Goal: Task Accomplishment & Management: Use online tool/utility

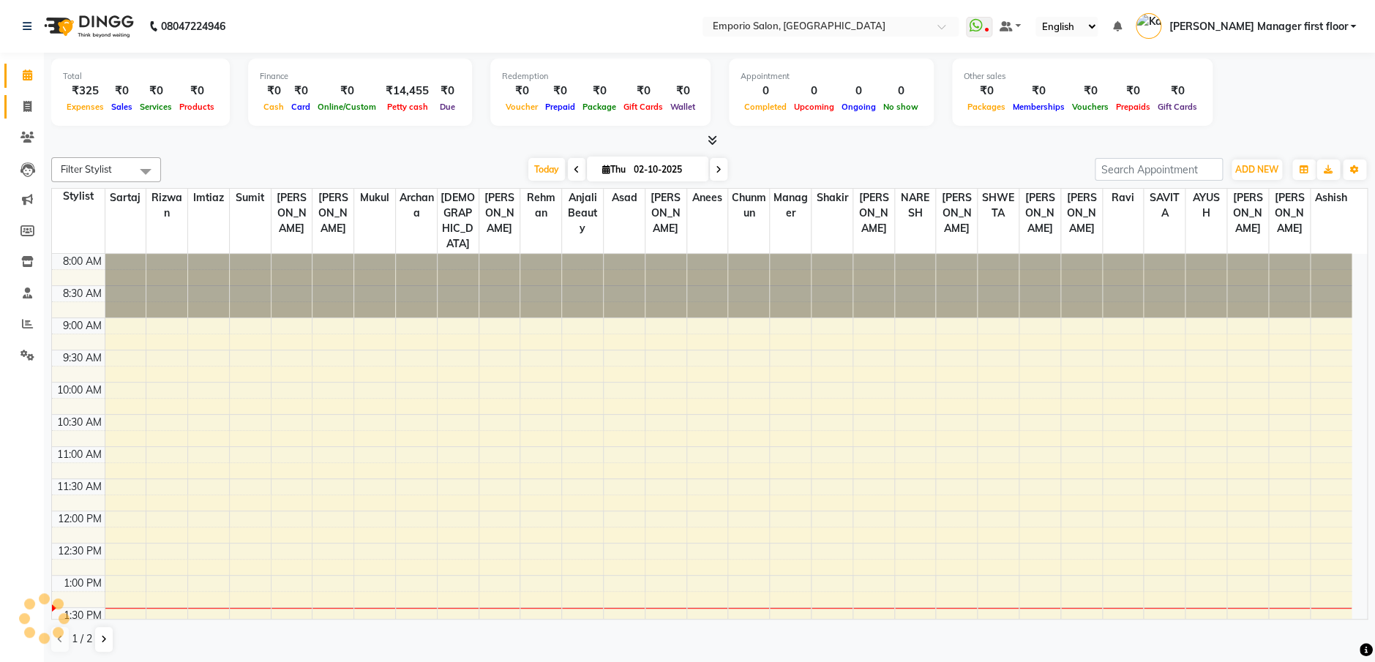
click at [27, 105] on icon at bounding box center [27, 106] width 8 height 11
select select "service"
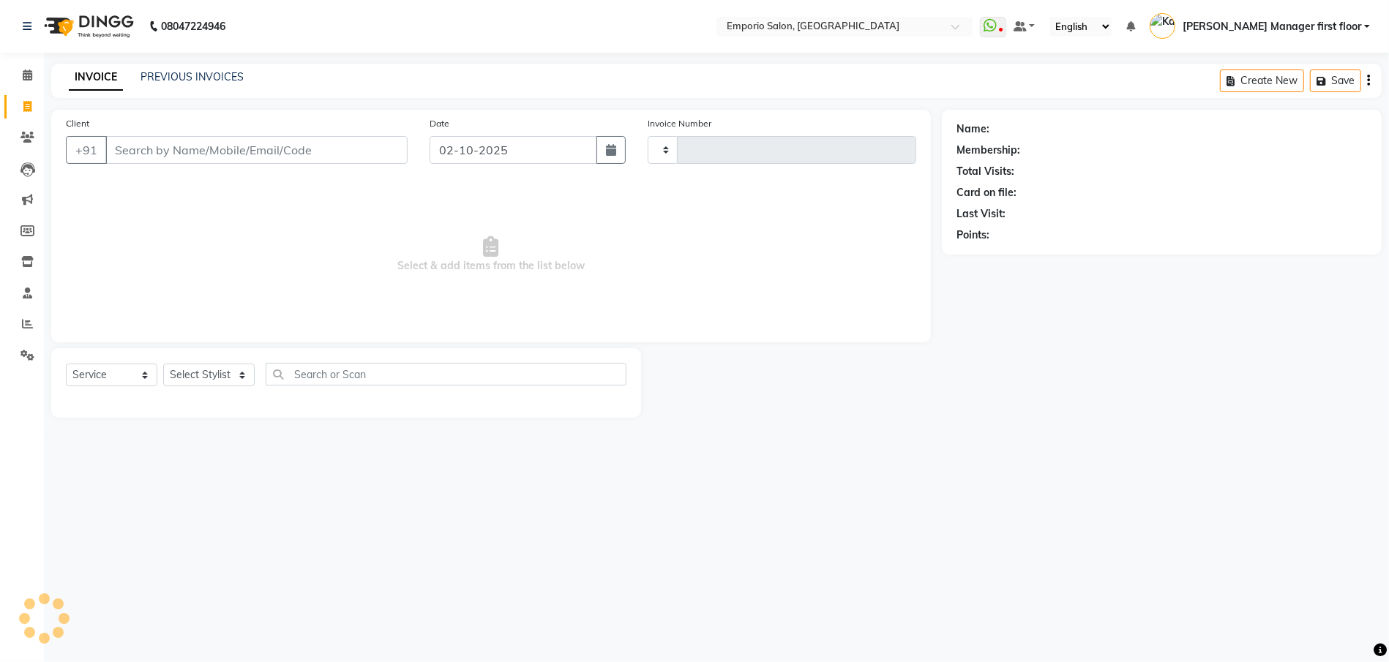
type input "5906"
select select "6332"
click at [171, 144] on input "Client" at bounding box center [256, 150] width 302 height 28
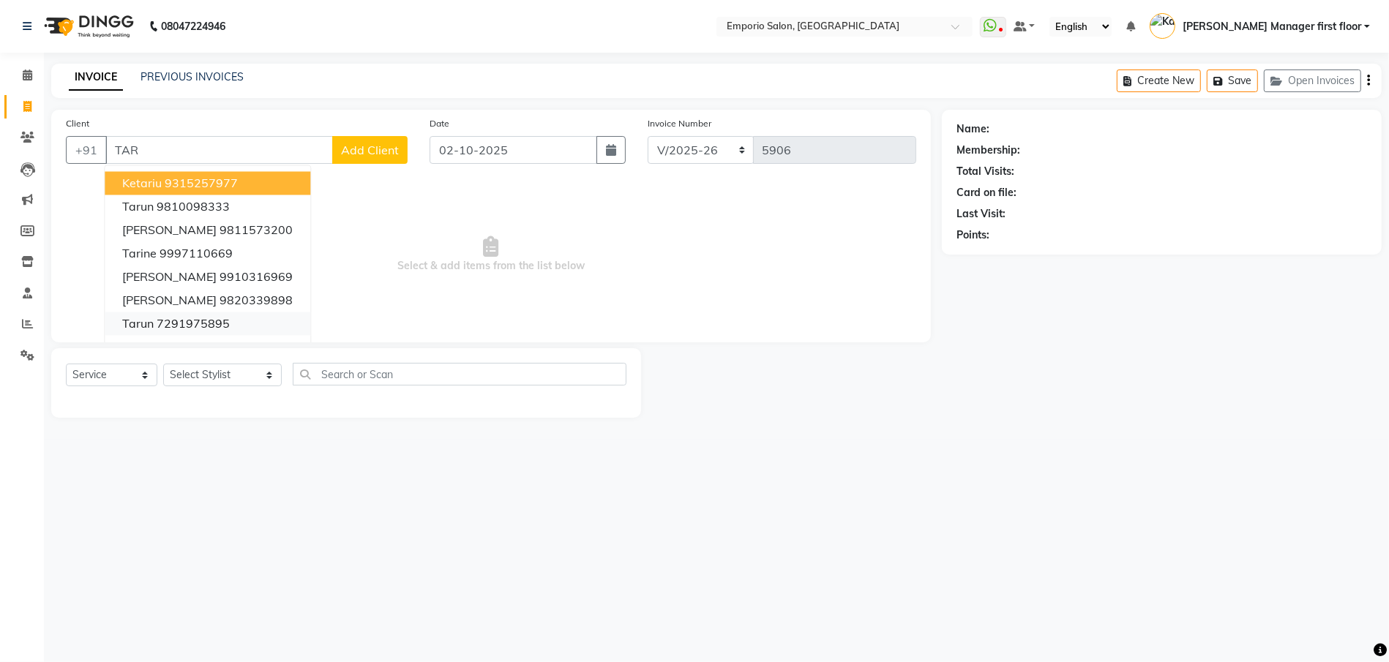
click at [183, 329] on ngb-highlight "7291975895" at bounding box center [193, 324] width 73 height 15
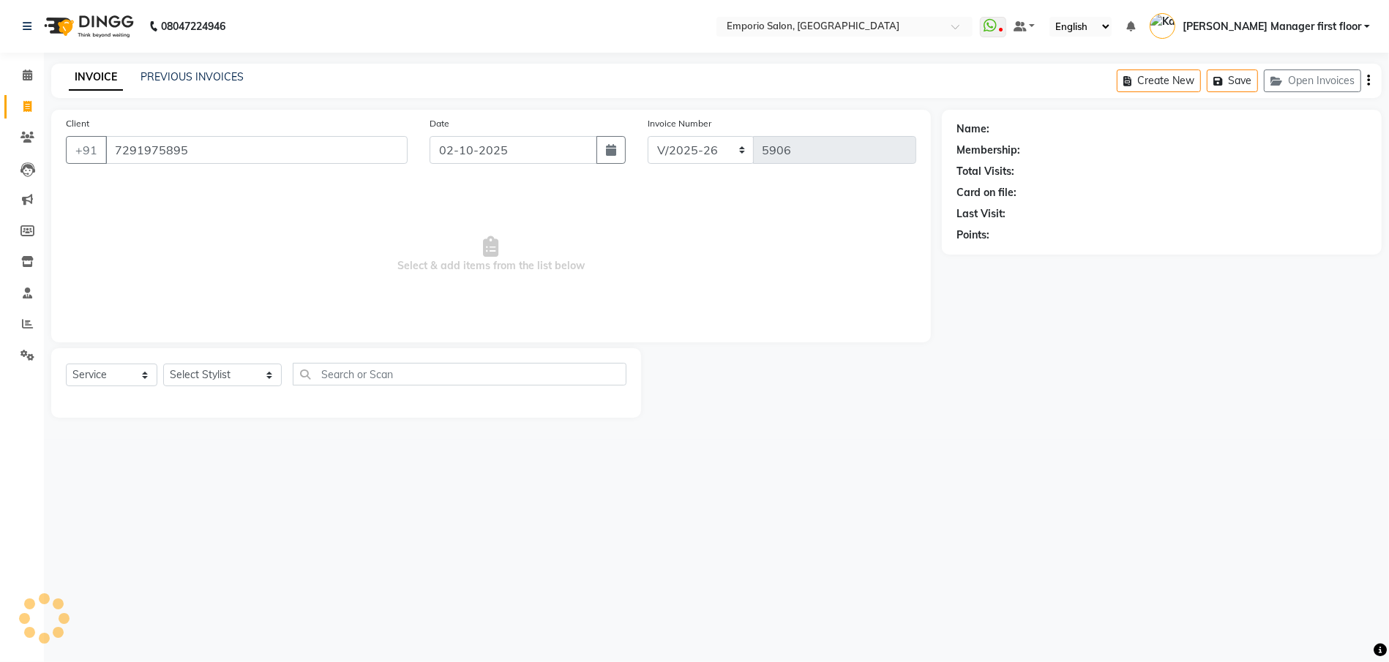
type input "7291975895"
select select "1: Object"
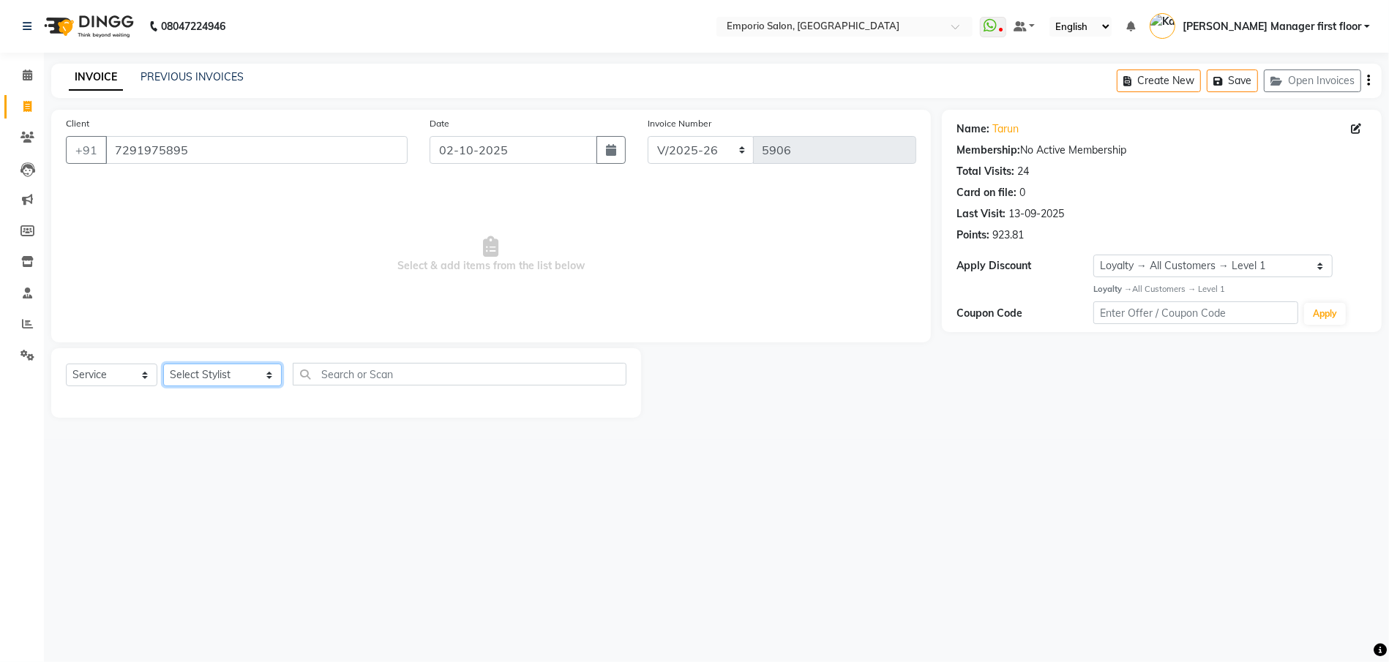
click at [181, 374] on select "Select Stylist [PERSON_NAME] beauty Archana [PERSON_NAME] [PERSON_NAME] [PERSON…" at bounding box center [222, 375] width 119 height 23
click at [229, 384] on select "Select Stylist [PERSON_NAME] beauty Archana [PERSON_NAME] [PERSON_NAME] [PERSON…" at bounding box center [222, 375] width 119 height 23
select select "47514"
click at [163, 364] on select "Select Stylist [PERSON_NAME] beauty Archana [PERSON_NAME] [PERSON_NAME] [PERSON…" at bounding box center [222, 375] width 119 height 23
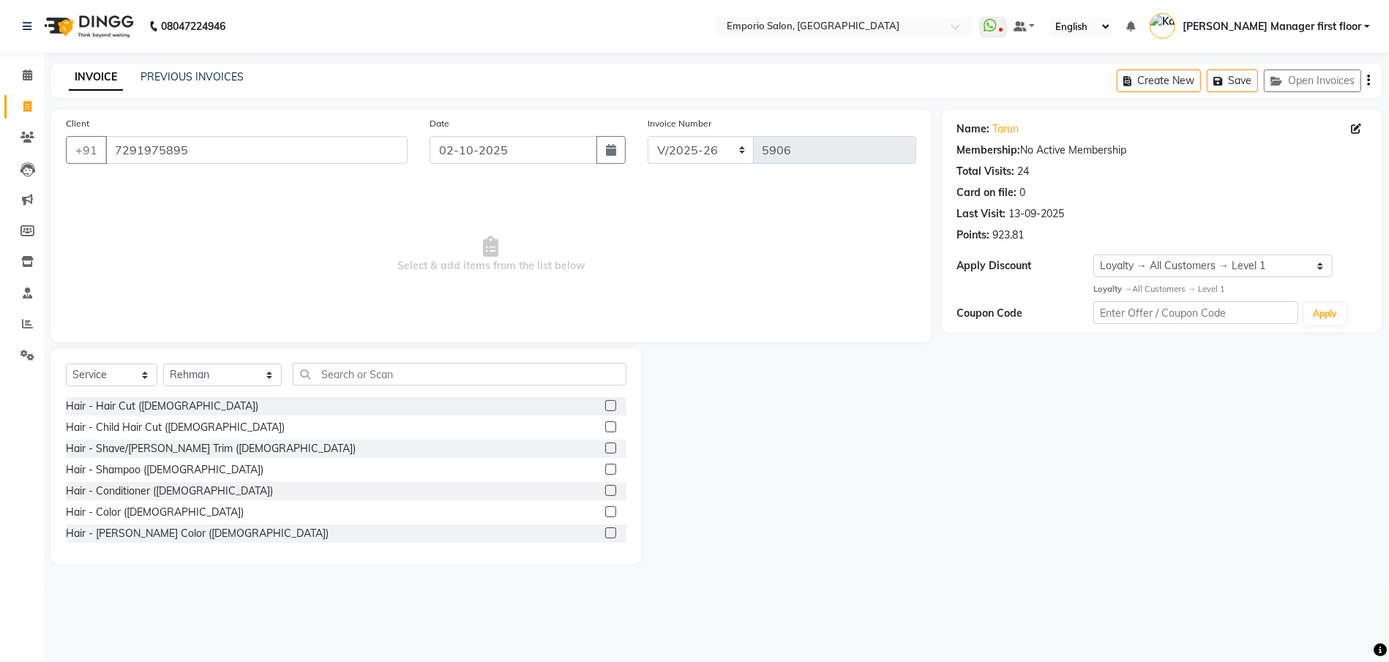
click at [605, 408] on label at bounding box center [610, 405] width 11 height 11
click at [605, 408] on input "checkbox" at bounding box center [610, 407] width 10 height 10
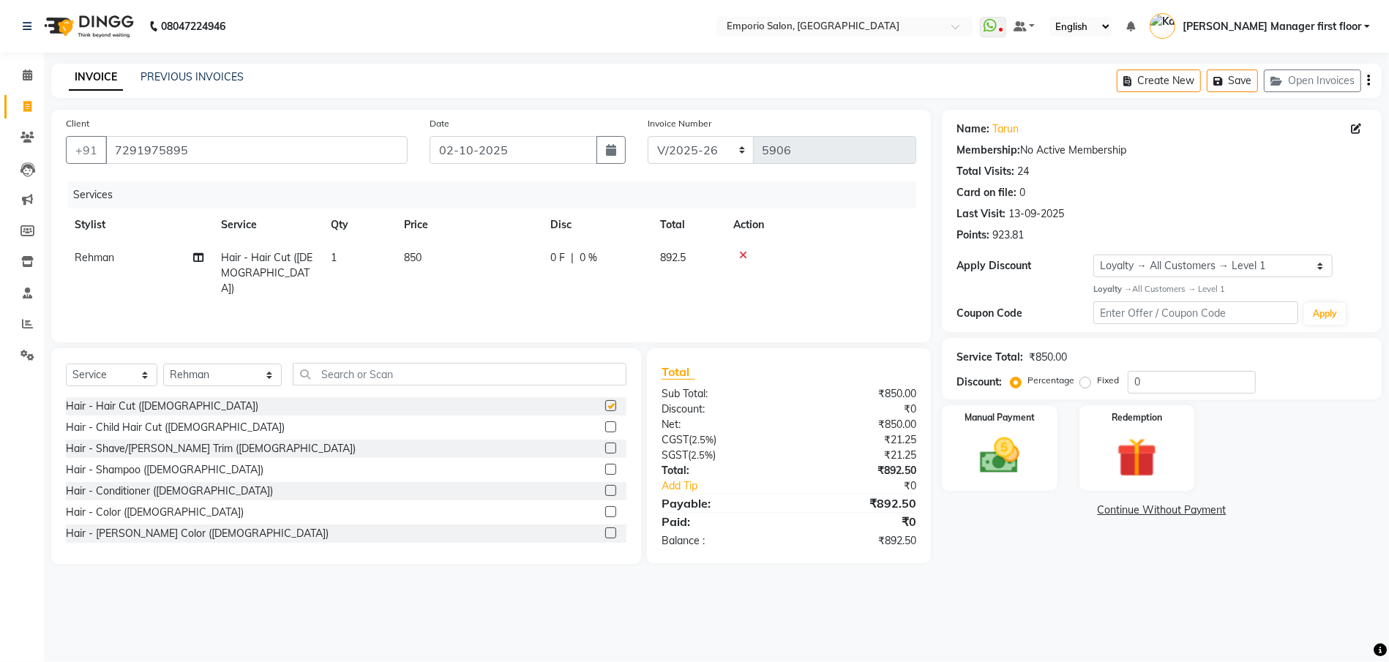
checkbox input "false"
click at [463, 373] on input "text" at bounding box center [460, 374] width 334 height 23
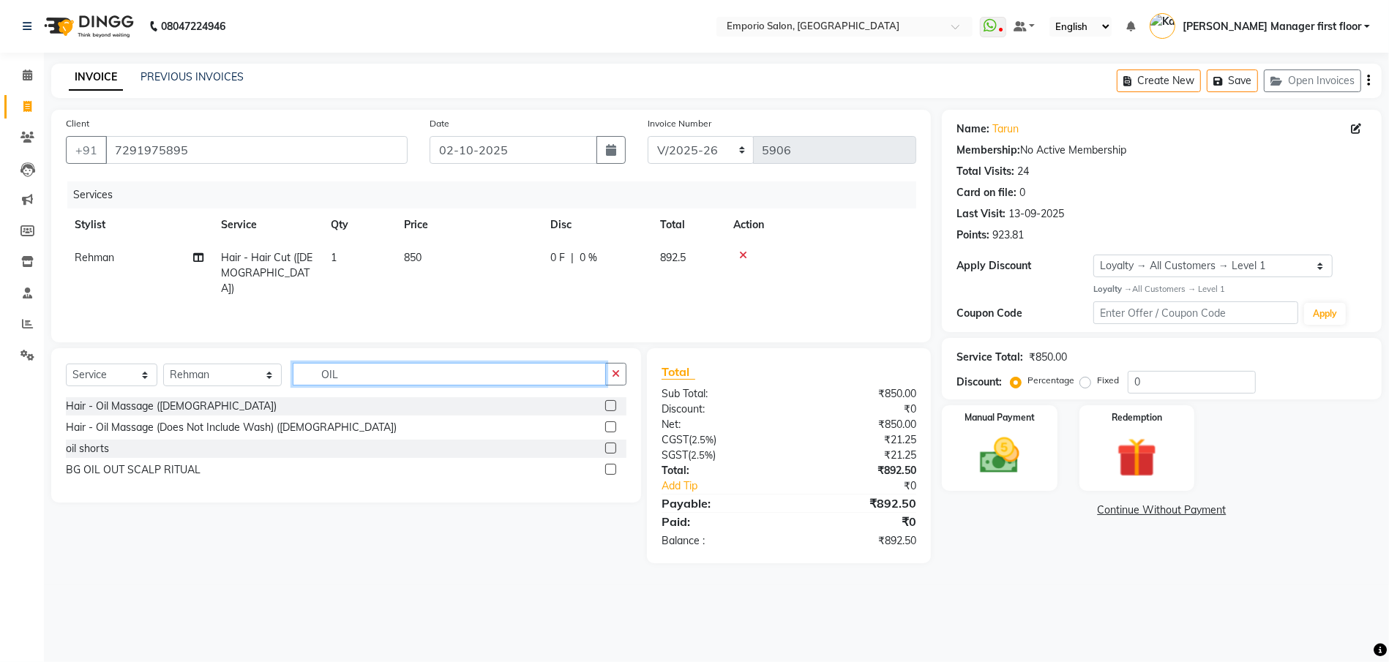
click at [337, 379] on input "OIL" at bounding box center [449, 374] width 313 height 23
type input "OIL"
click at [414, 406] on div "Hair - Oil Massage ([DEMOGRAPHIC_DATA])" at bounding box center [346, 406] width 561 height 18
click at [611, 406] on label at bounding box center [610, 405] width 11 height 11
click at [611, 406] on input "checkbox" at bounding box center [610, 407] width 10 height 10
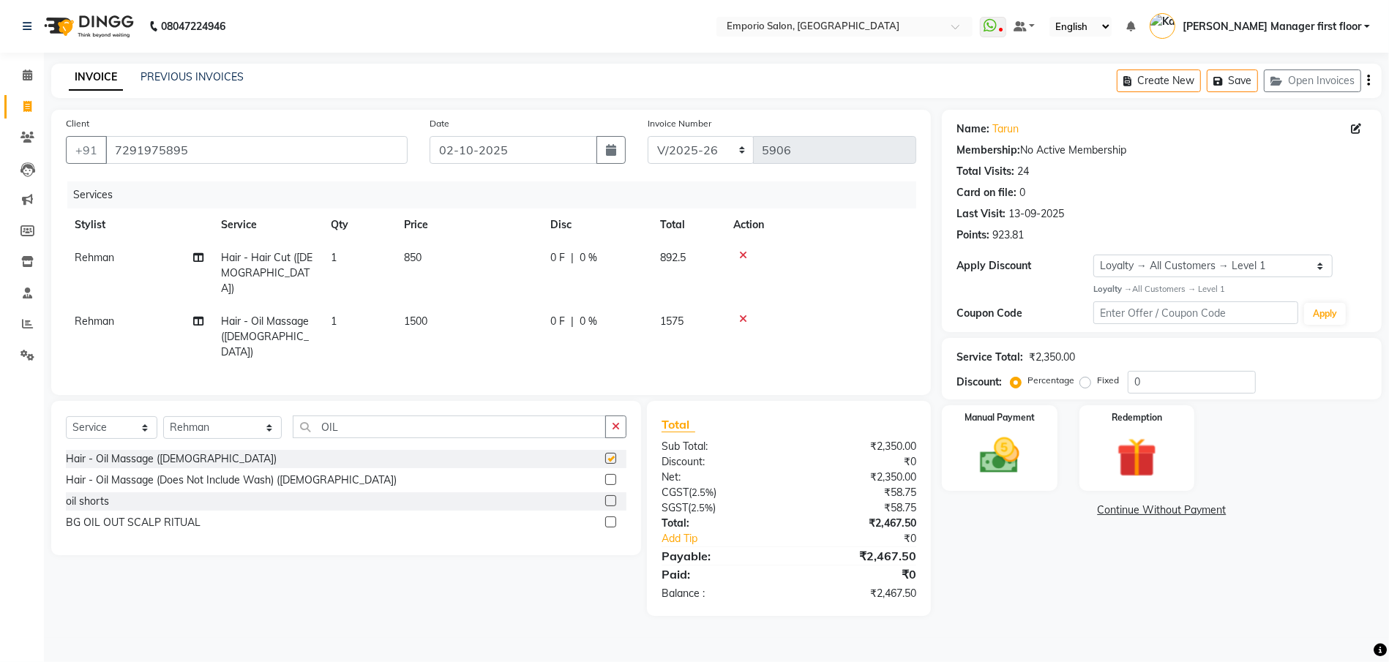
checkbox input "false"
click at [450, 305] on td "1500" at bounding box center [468, 337] width 146 height 64
select select "47514"
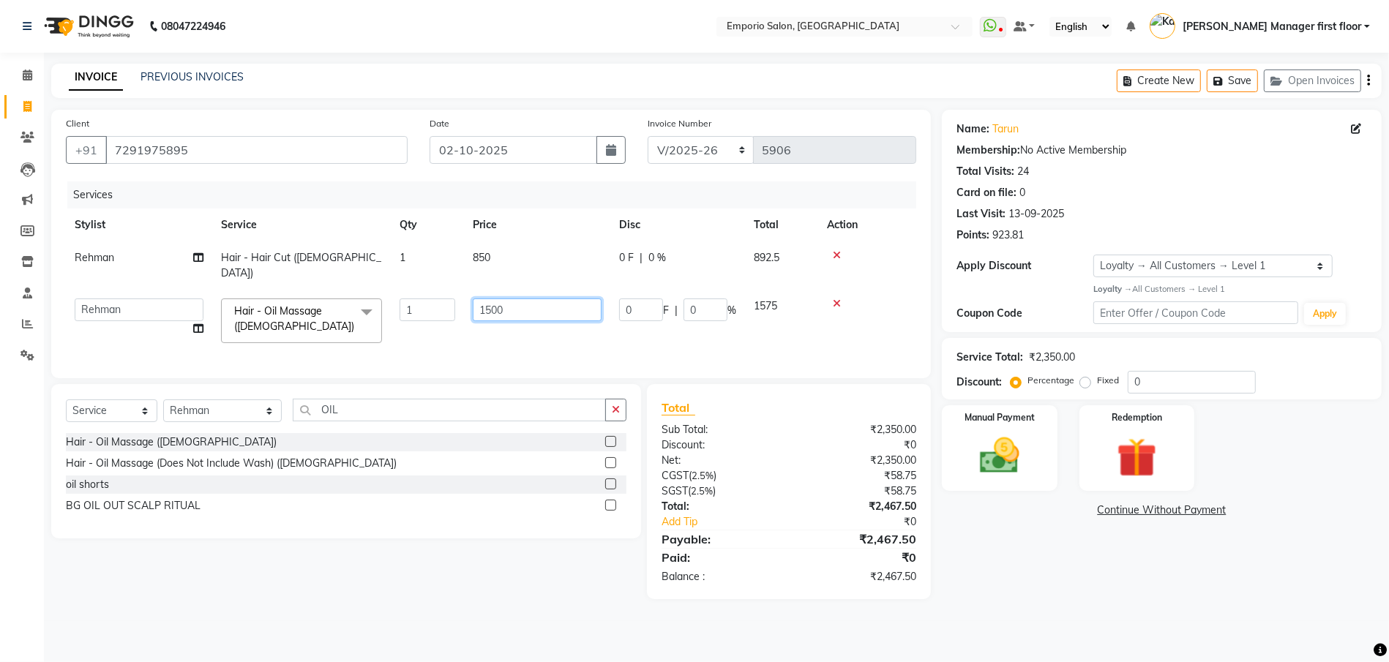
click at [547, 299] on input "1500" at bounding box center [537, 310] width 129 height 23
type input "1000"
click at [531, 267] on td "850" at bounding box center [537, 266] width 146 height 48
select select "47514"
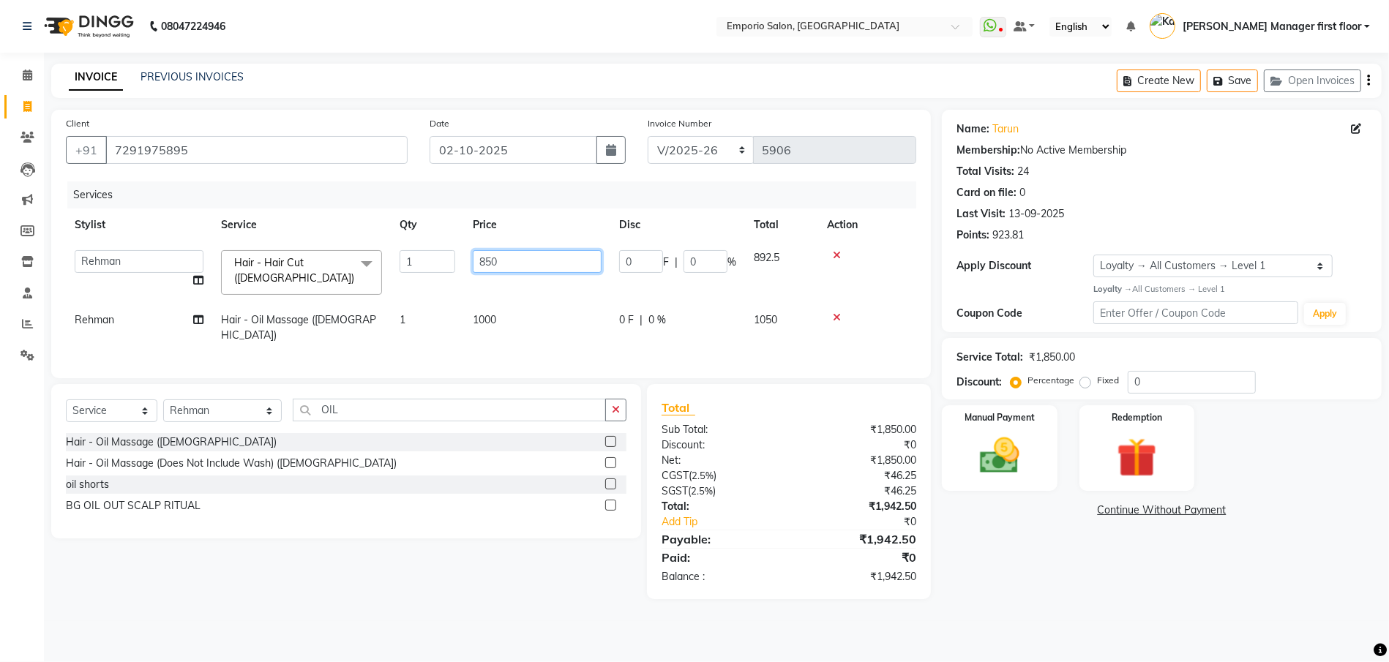
click at [534, 265] on input "850" at bounding box center [537, 261] width 129 height 23
type input "8"
type input "1000"
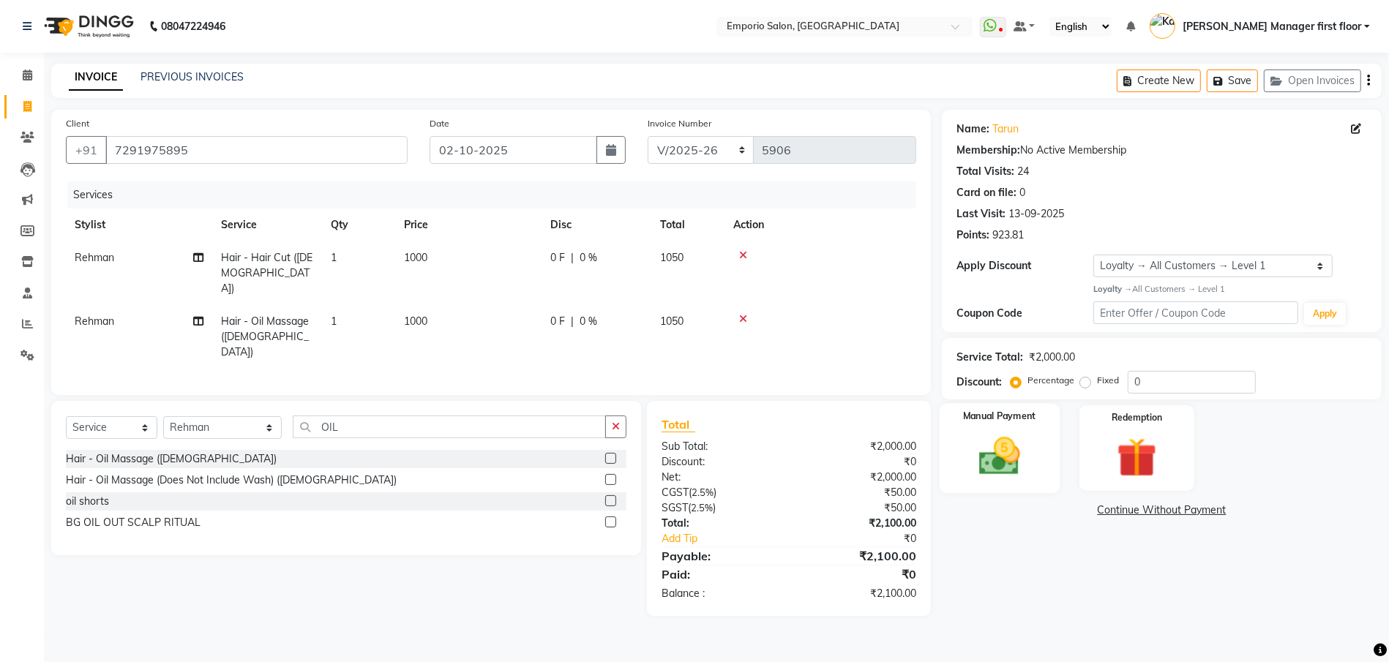
click at [1023, 458] on img at bounding box center [999, 457] width 67 height 48
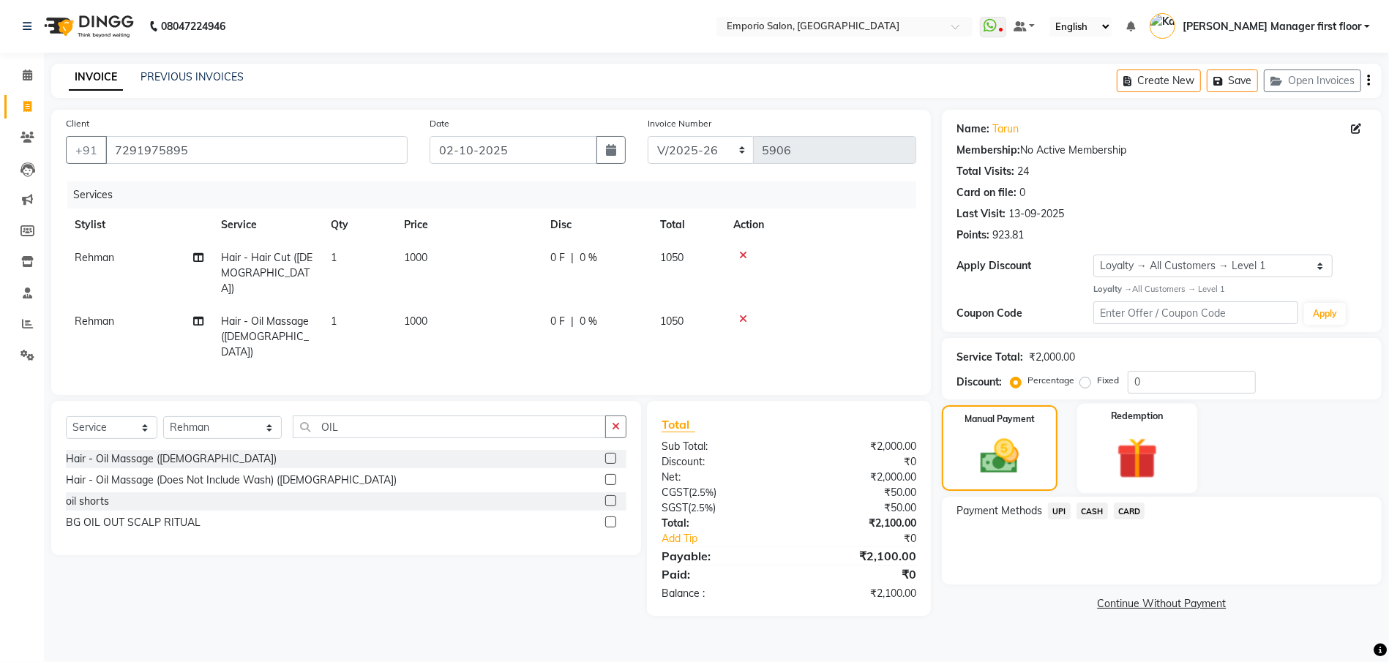
click at [1126, 437] on img at bounding box center [1137, 458] width 67 height 51
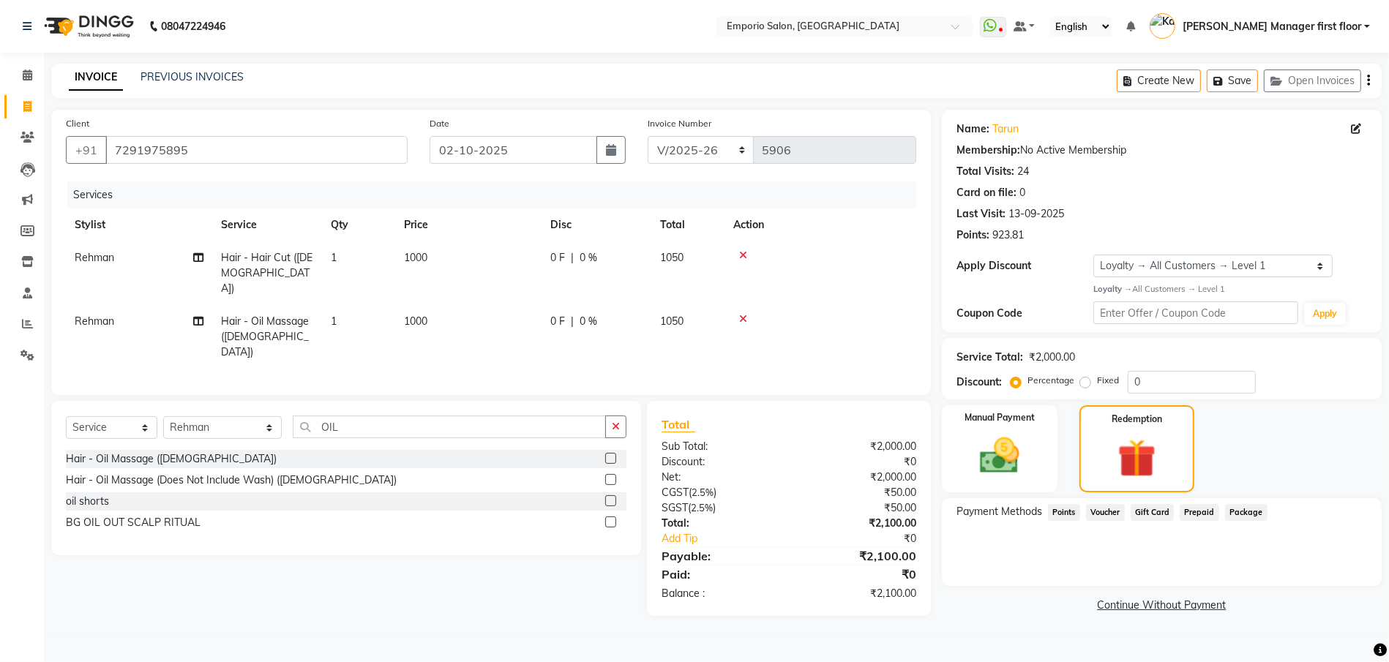
click at [1066, 512] on span "Points" at bounding box center [1064, 512] width 32 height 17
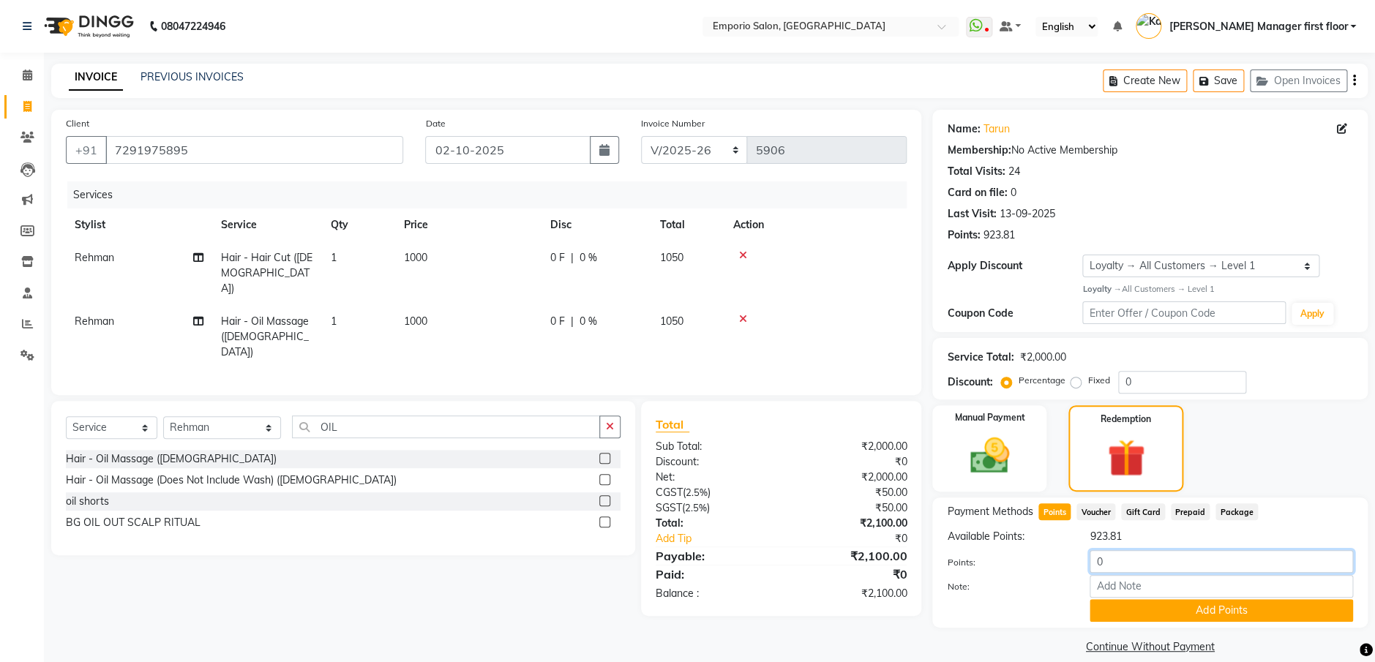
click at [1119, 562] on input "0" at bounding box center [1222, 561] width 264 height 23
type input "500"
click at [1154, 610] on button "Add Points" at bounding box center [1222, 611] width 264 height 23
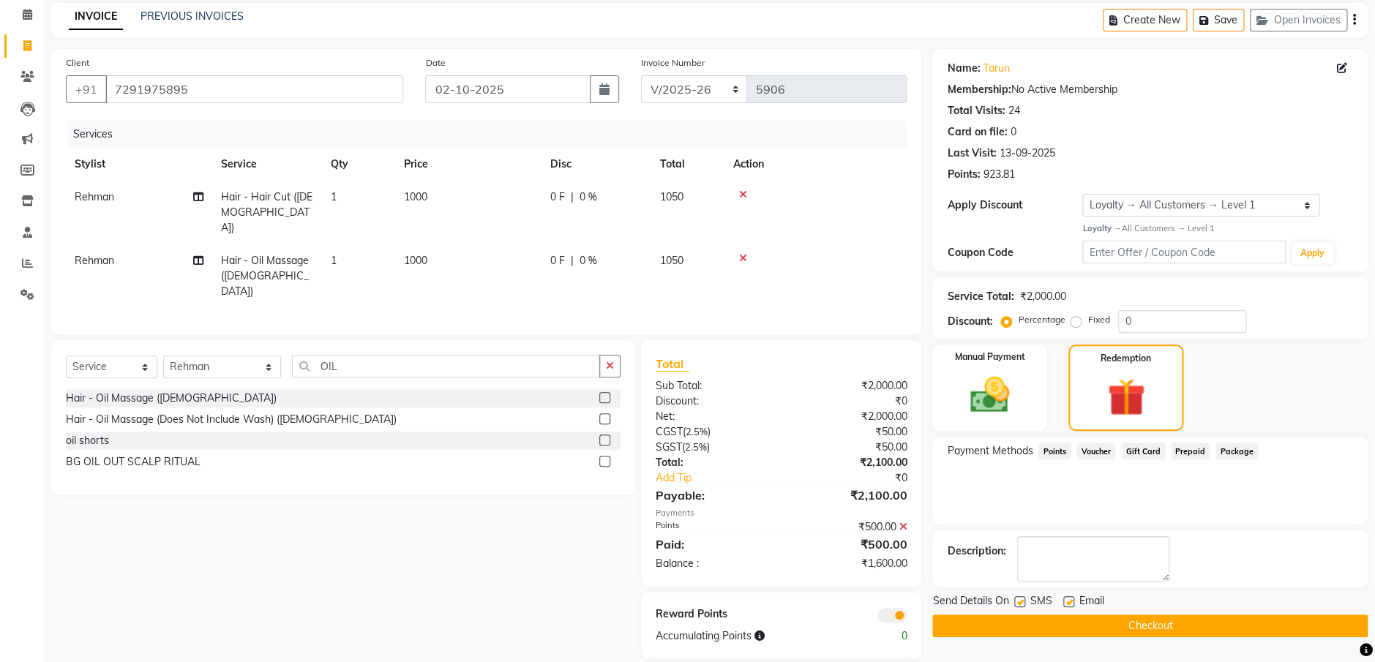
scroll to position [61, 0]
click at [1004, 379] on img at bounding box center [990, 394] width 67 height 47
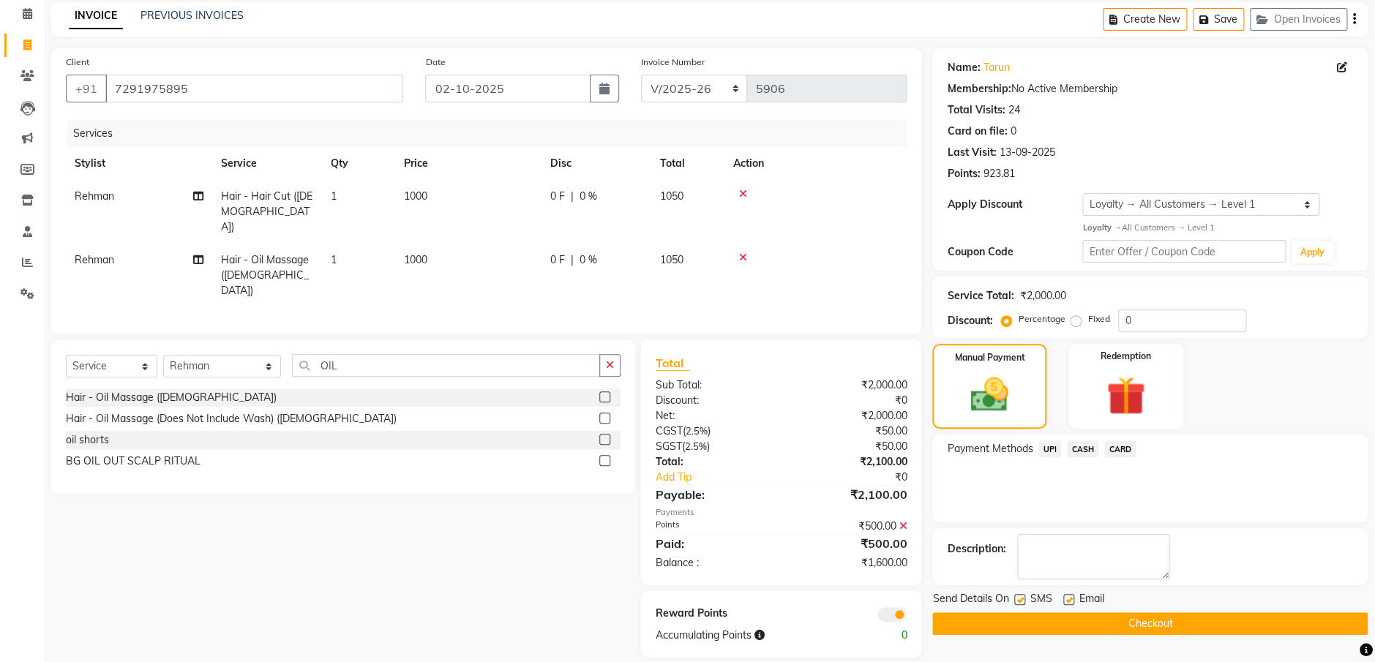
click at [1050, 447] on span "UPI" at bounding box center [1050, 449] width 23 height 17
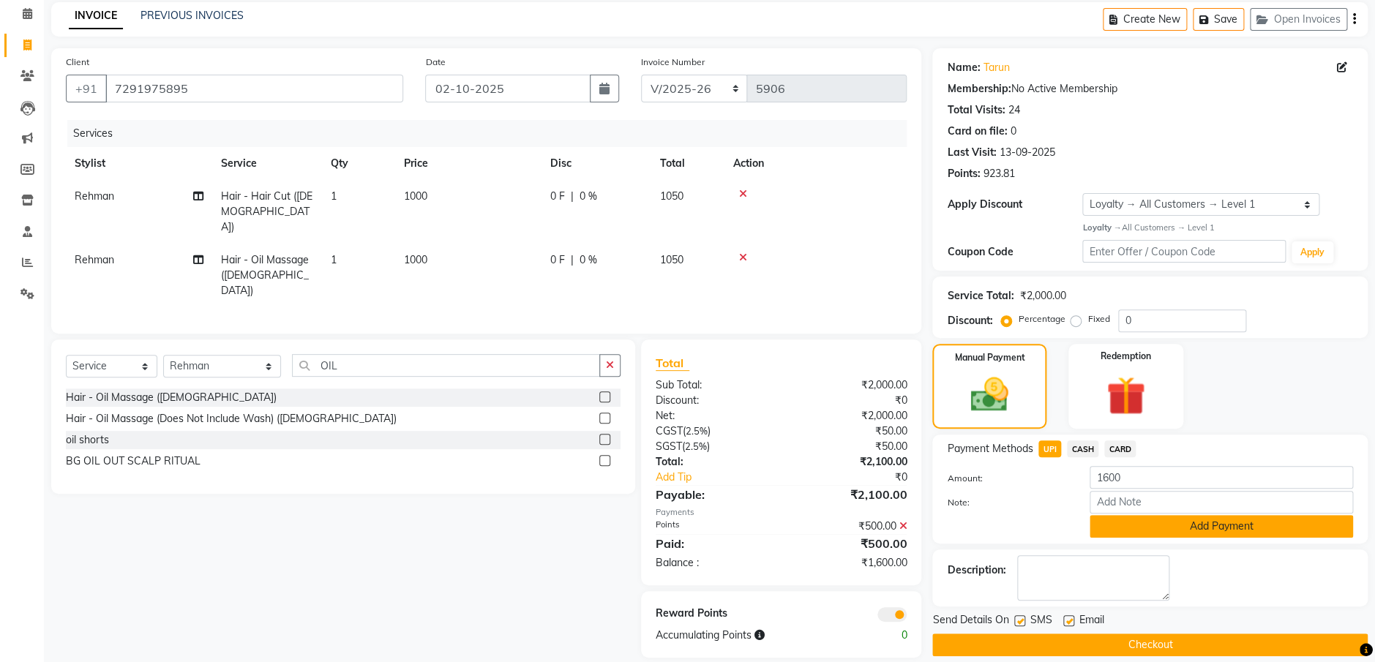
click at [1152, 529] on button "Add Payment" at bounding box center [1222, 526] width 264 height 23
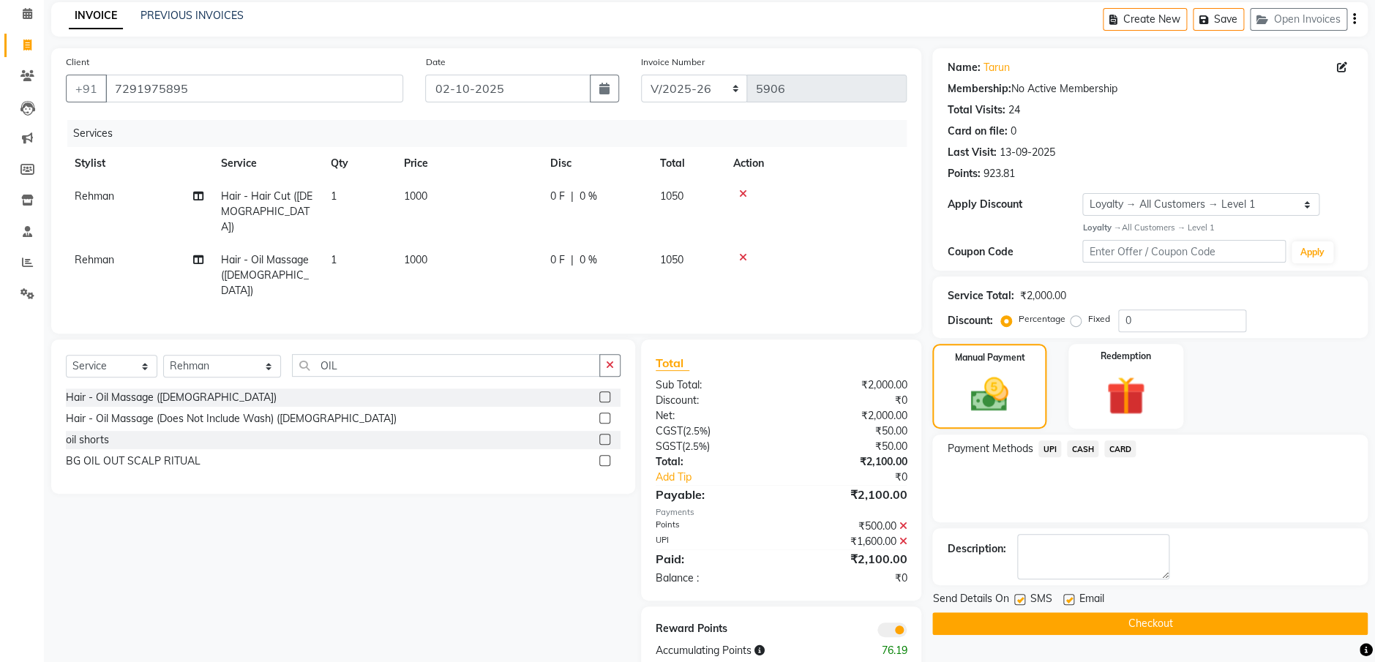
click at [1167, 626] on button "Checkout" at bounding box center [1151, 624] width 436 height 23
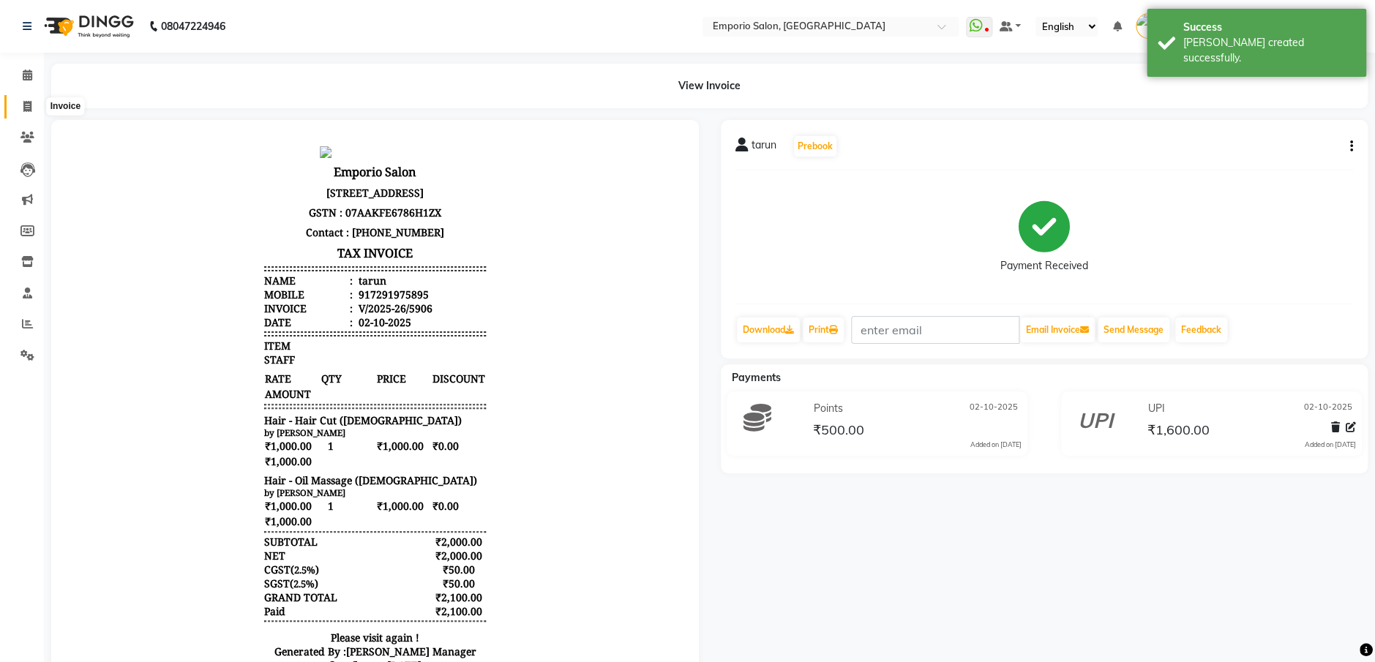
click at [28, 105] on icon at bounding box center [27, 106] width 8 height 11
select select "service"
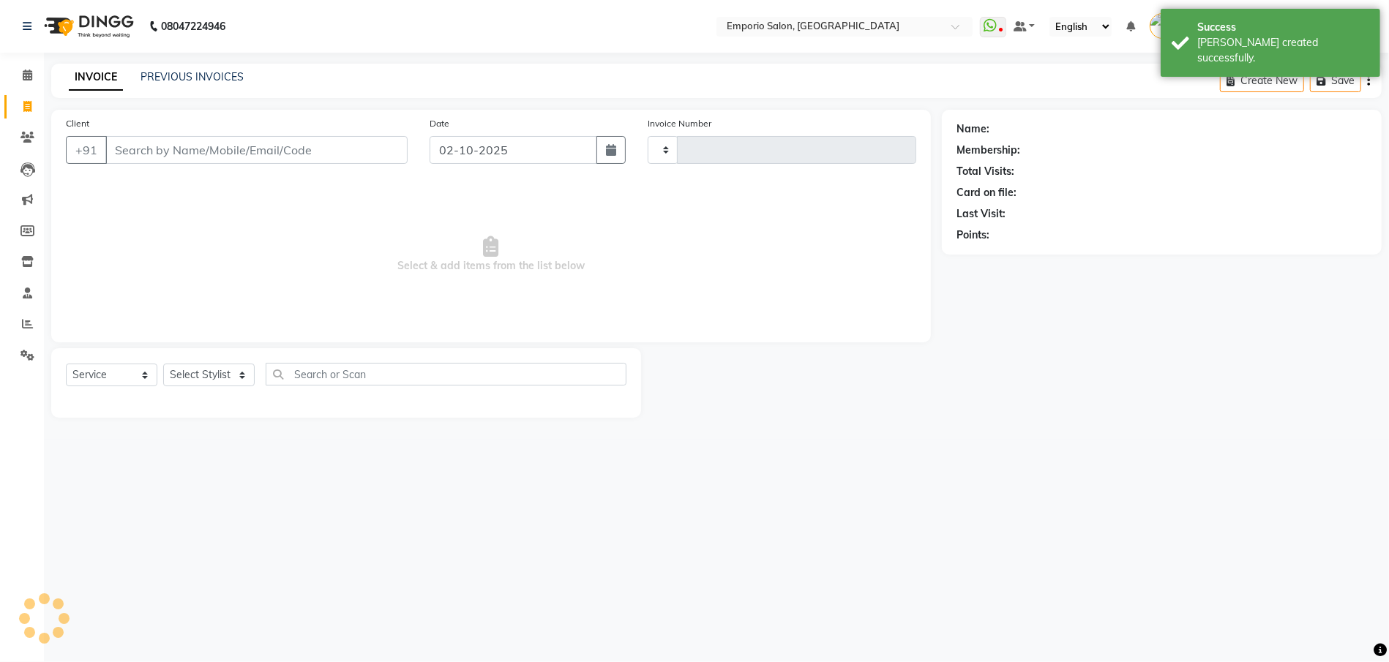
type input "5907"
select select "6332"
